Goal: Task Accomplishment & Management: Use online tool/utility

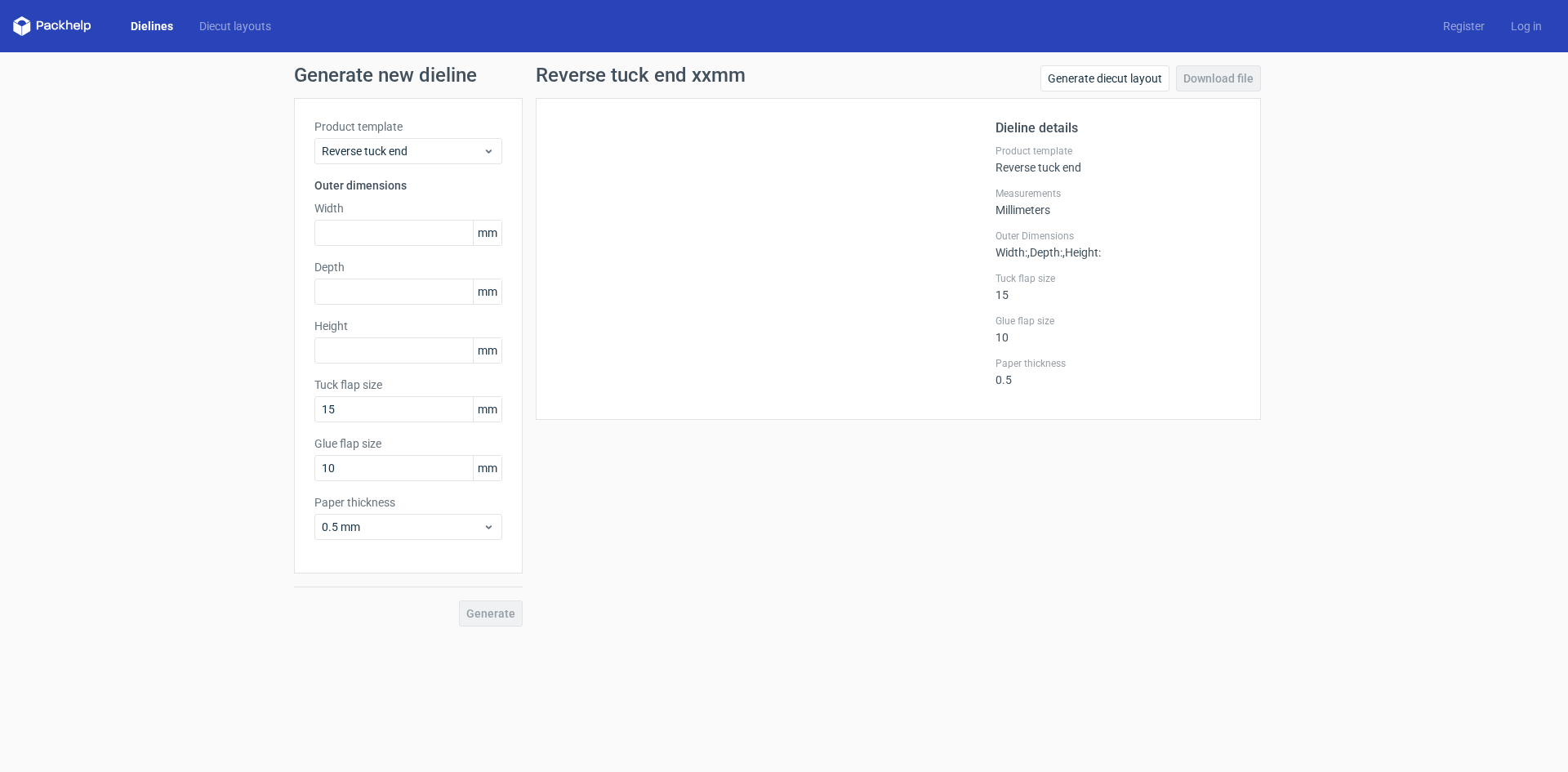
click at [393, 246] on div "Product template Reverse tuck end Outer dimensions Width mm Depth mm Height [PE…" at bounding box center [409, 335] width 229 height 475
click at [378, 237] on input "text" at bounding box center [408, 233] width 187 height 26
type input "60"
type input "30"
type input "90"
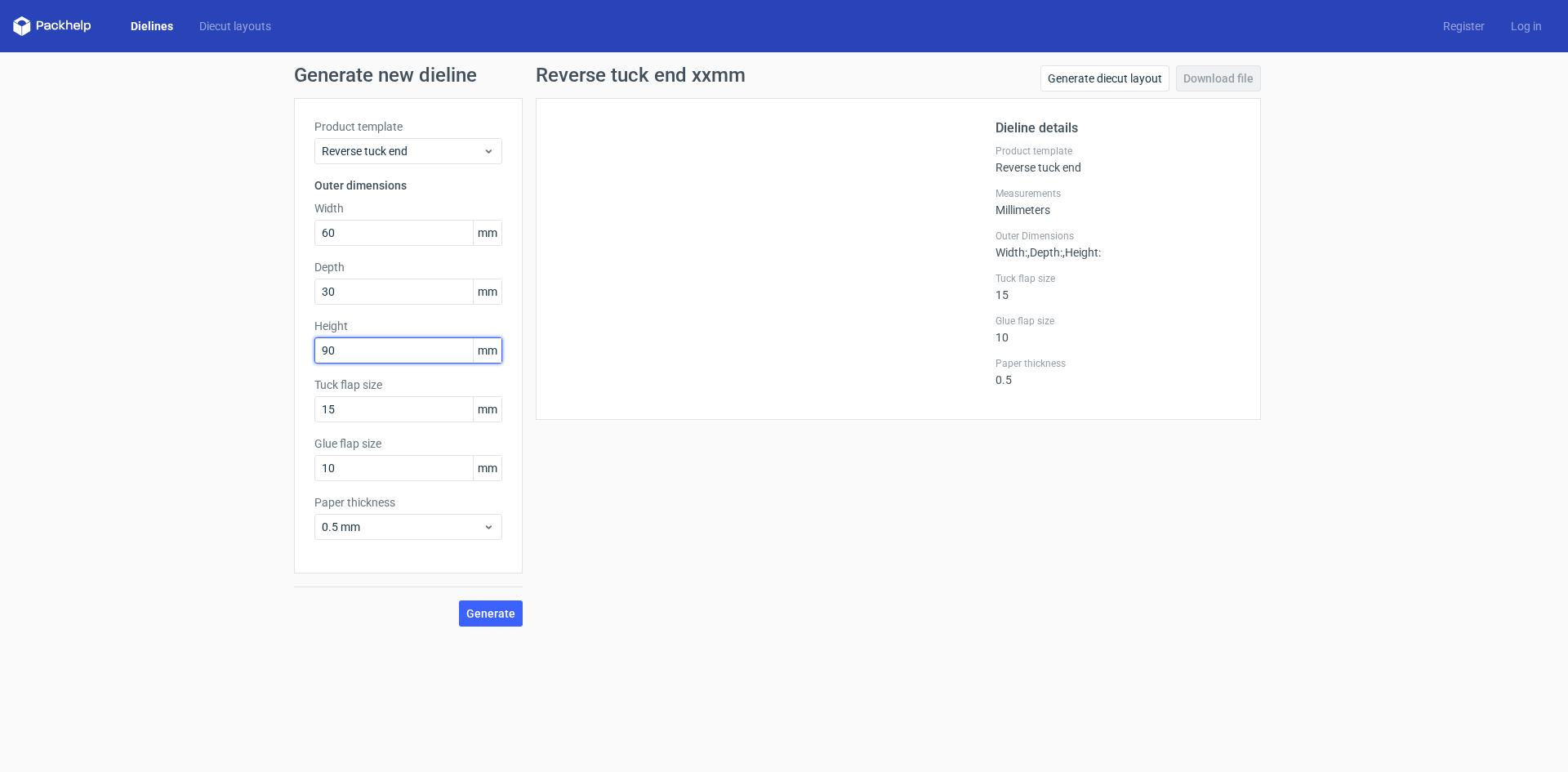
click at [459, 600] on button "Generate" at bounding box center [491, 613] width 63 height 26
drag, startPoint x: 402, startPoint y: 405, endPoint x: 299, endPoint y: 388, distance: 104.4
click at [299, 392] on div "Product template Reverse tuck end Outer dimensions Width 60 mm Depth 30 mm Heig…" at bounding box center [409, 335] width 229 height 475
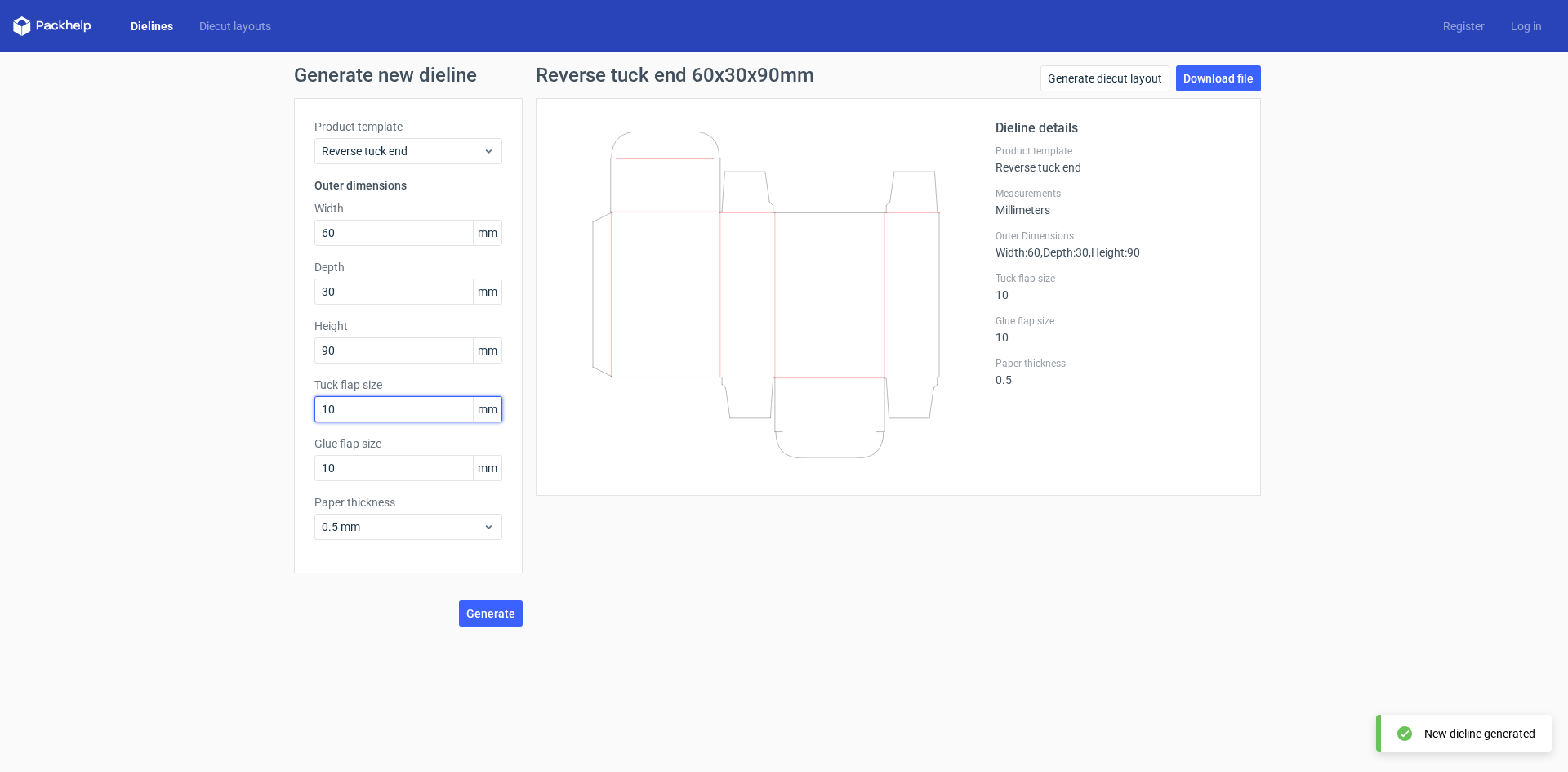
type input "10"
click at [459, 600] on button "Generate" at bounding box center [491, 613] width 63 height 26
click at [1227, 84] on link "Download file" at bounding box center [1219, 78] width 85 height 26
drag, startPoint x: 376, startPoint y: 234, endPoint x: 244, endPoint y: 193, distance: 138.2
click at [243, 206] on div "Generate new dieline Product template Reverse tuck end Outer dimensions Width 6…" at bounding box center [784, 346] width 1568 height 587
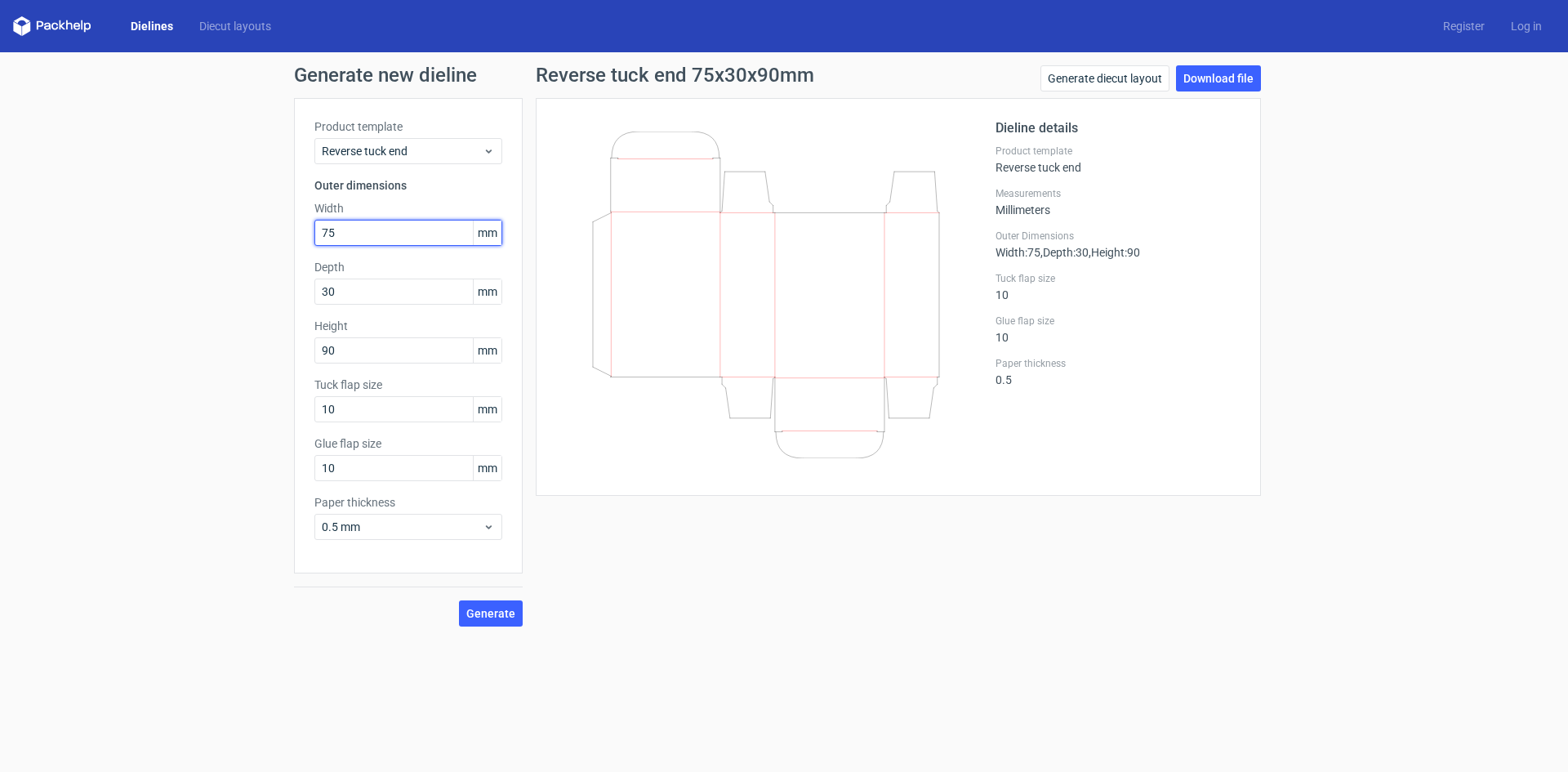
type input "75"
type input "37"
type input "75"
click at [459, 600] on button "Generate" at bounding box center [491, 613] width 63 height 26
click at [1209, 88] on link "Download file" at bounding box center [1219, 78] width 85 height 26
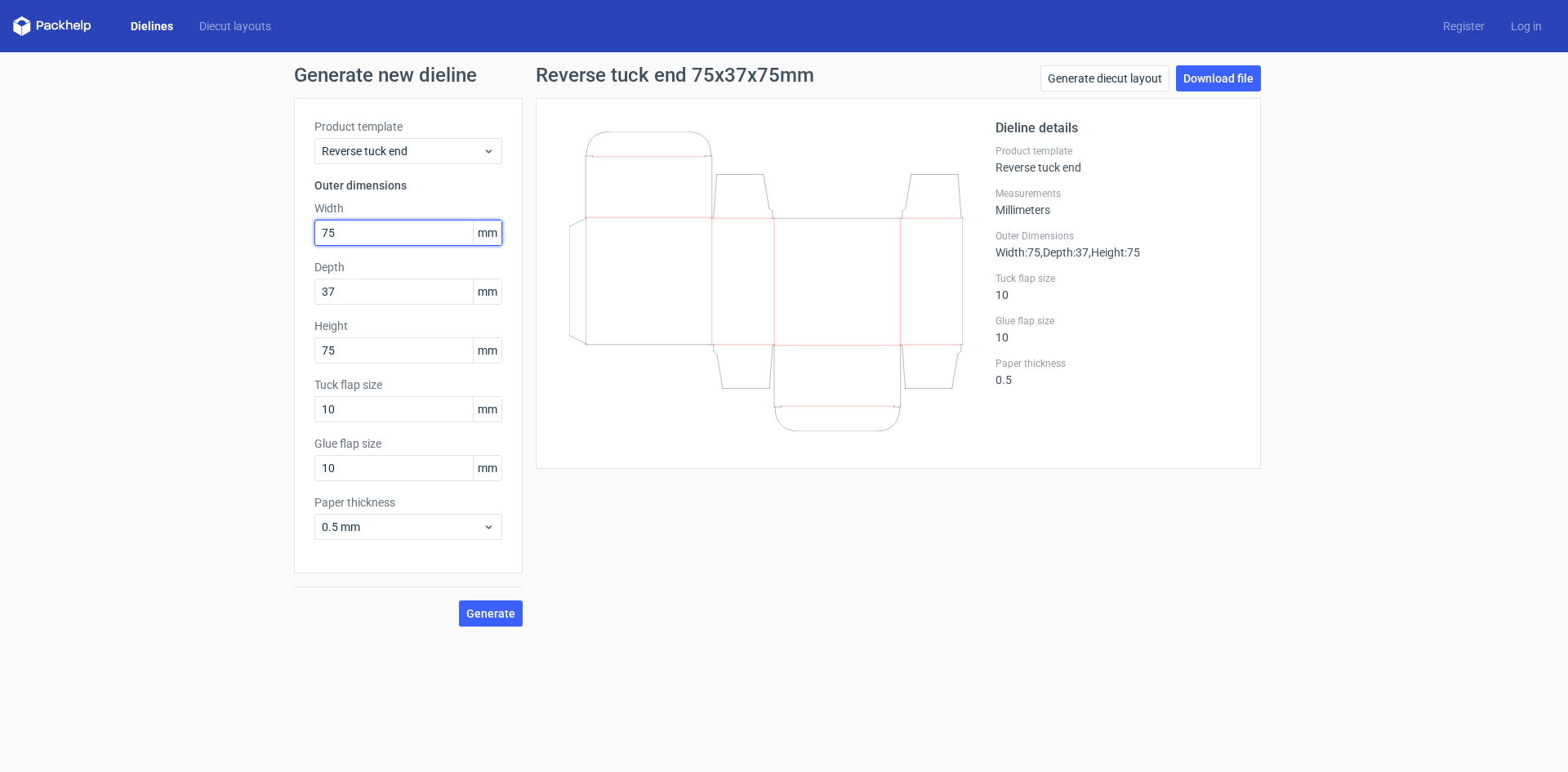
drag, startPoint x: 377, startPoint y: 232, endPoint x: 262, endPoint y: 181, distance: 125.8
click at [253, 188] on div "Generate new dieline Product template Reverse tuck end Outer dimensions Width 7…" at bounding box center [784, 346] width 1568 height 587
type input "90"
type input "30"
type input "60"
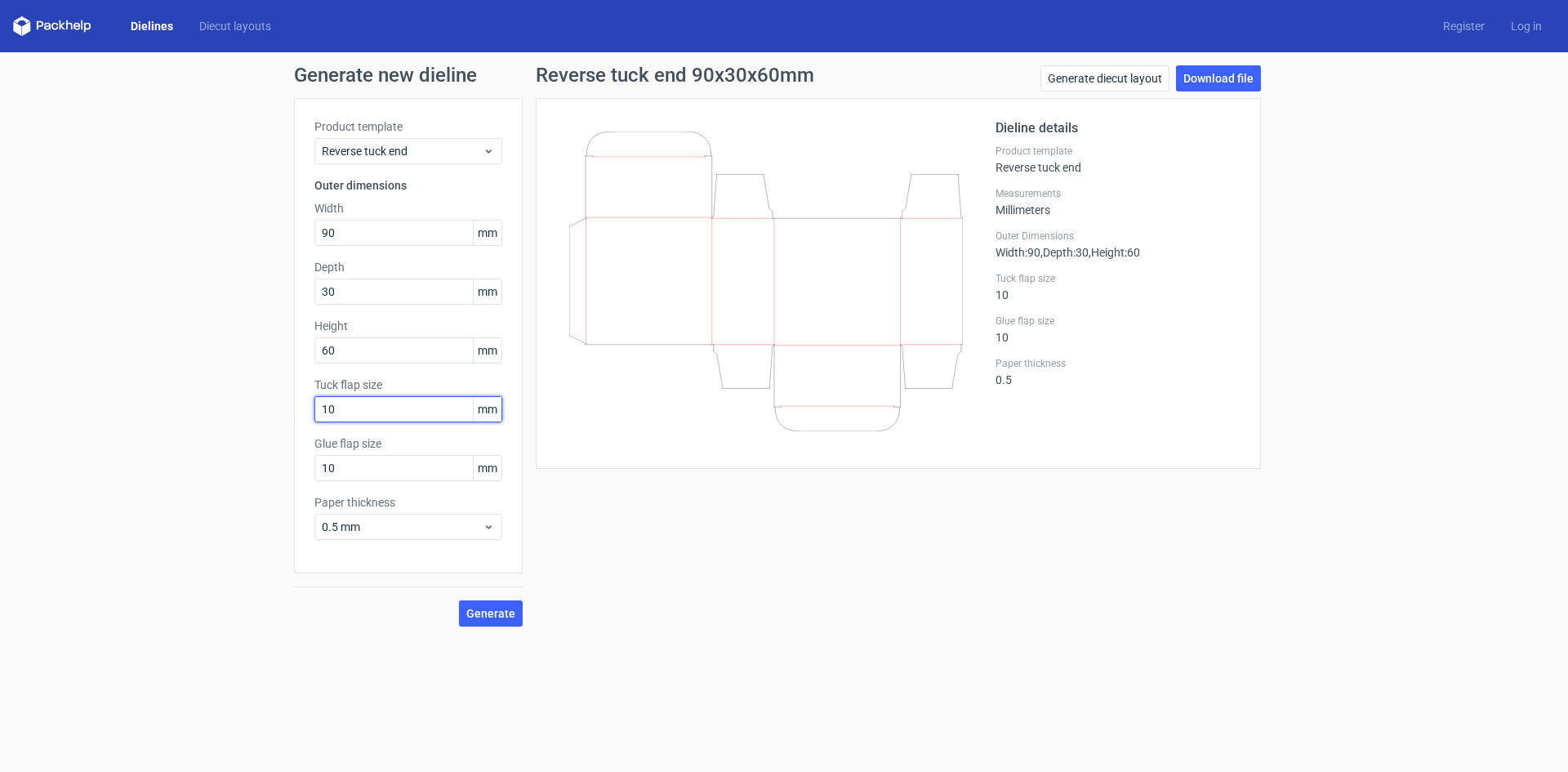
drag, startPoint x: 335, startPoint y: 406, endPoint x: 93, endPoint y: 396, distance: 242.2
click at [120, 406] on div "Generate new dieline Product template Reverse tuck end Outer dimensions Width 9…" at bounding box center [784, 346] width 1568 height 587
type input "12"
click at [470, 625] on button "Generate" at bounding box center [491, 613] width 63 height 26
click at [1225, 73] on link "Download file" at bounding box center [1219, 78] width 85 height 26
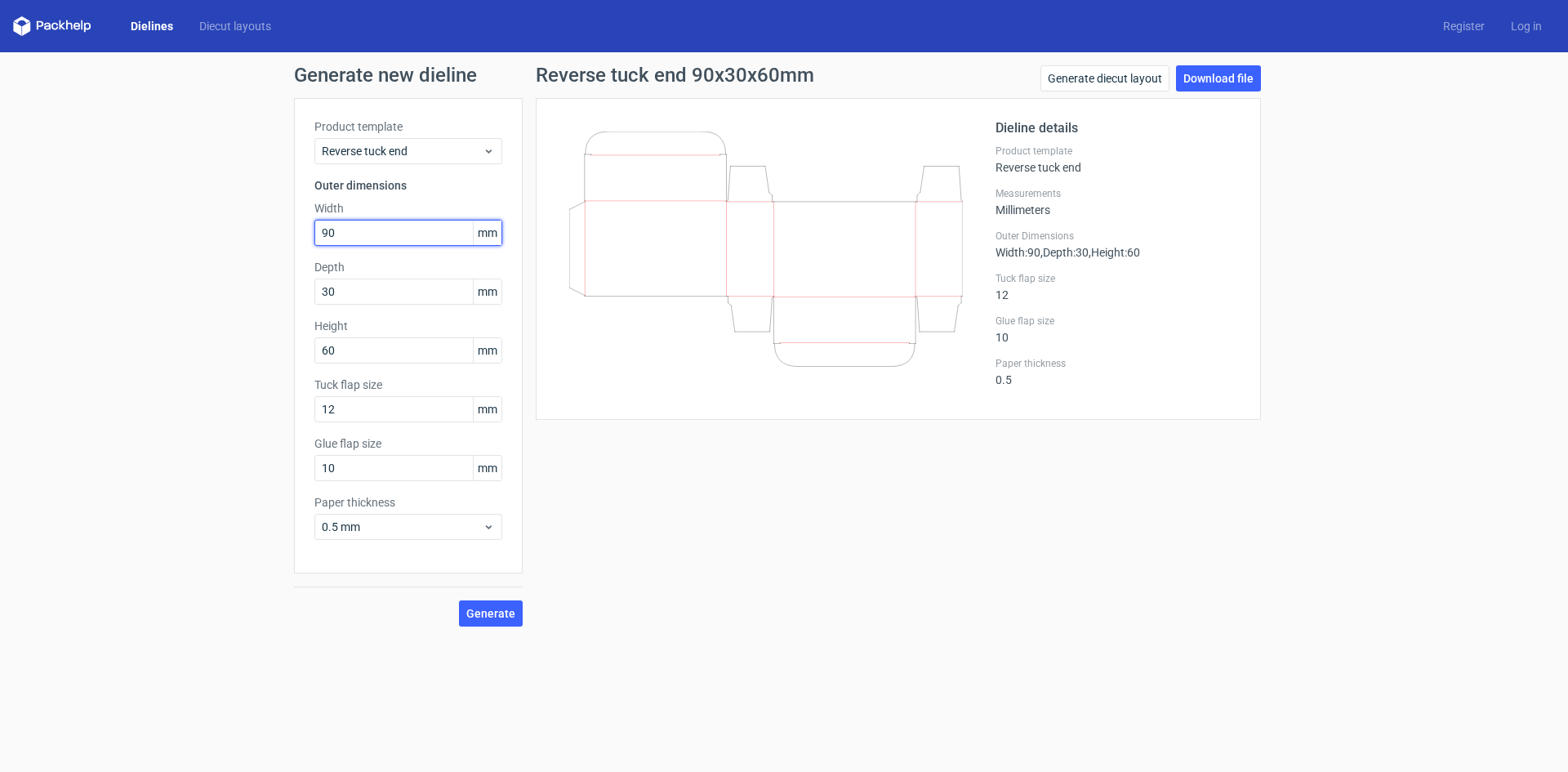
drag, startPoint x: 354, startPoint y: 234, endPoint x: 218, endPoint y: 222, distance: 136.5
click at [218, 222] on div "Generate new dieline Product template Reverse tuck end Outer dimensions Width 9…" at bounding box center [784, 346] width 1568 height 587
type input "70"
type input "40"
type input "110"
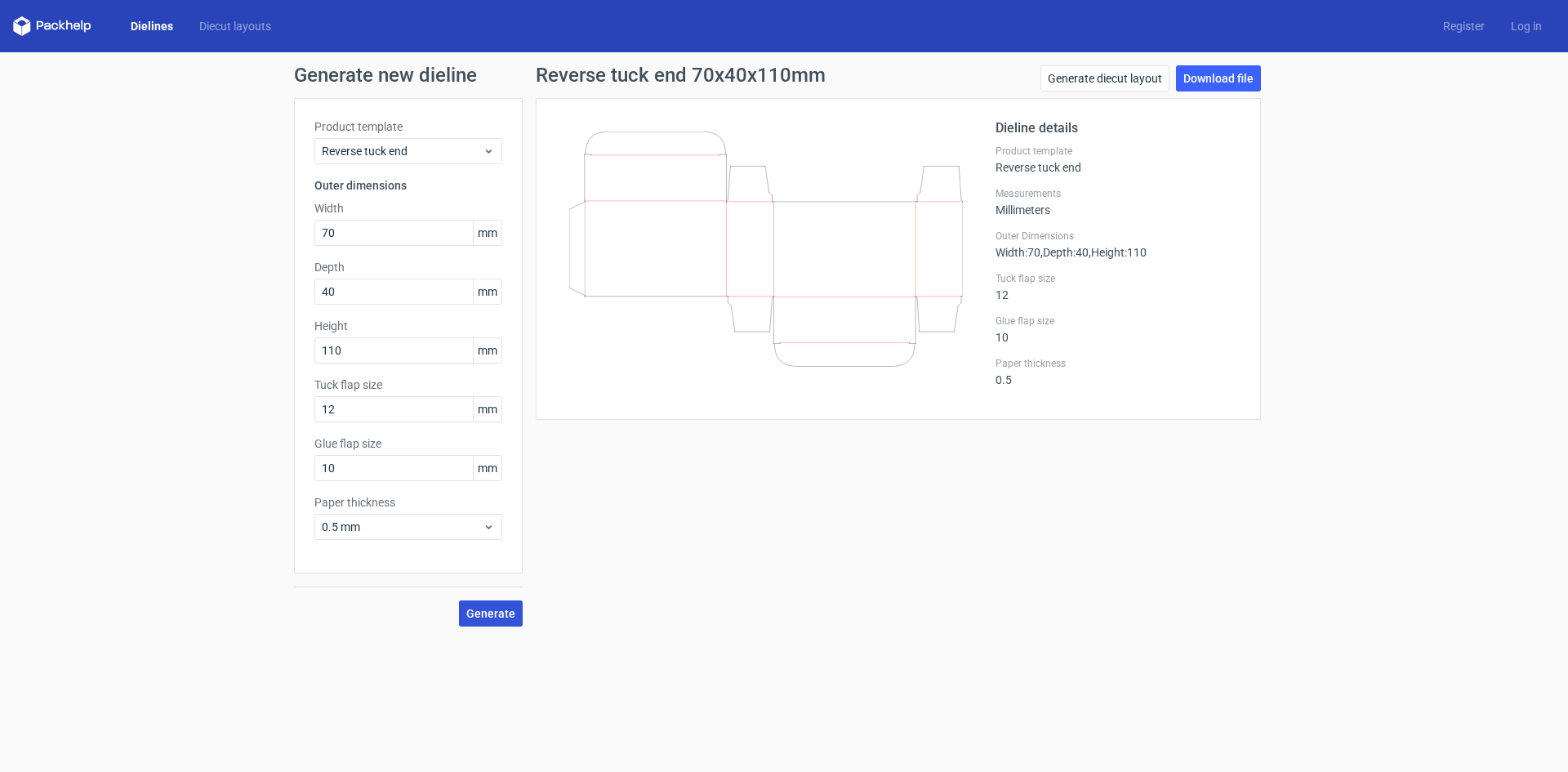
click at [466, 619] on button "Generate" at bounding box center [491, 613] width 63 height 26
click at [1247, 71] on link "Download file" at bounding box center [1219, 78] width 85 height 26
